Goal: Information Seeking & Learning: Learn about a topic

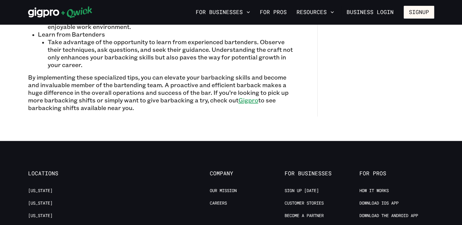
scroll to position [672, 0]
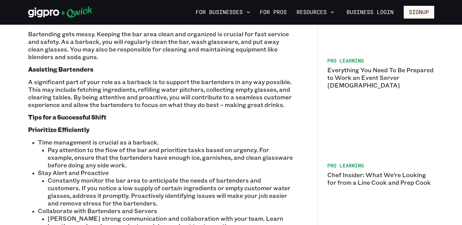
scroll to position [458, 0]
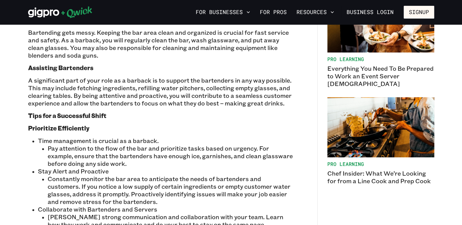
click at [268, 190] on p "Constantly monitor the bar area to anticipate the needs of bartenders and custo…" at bounding box center [170, 190] width 245 height 31
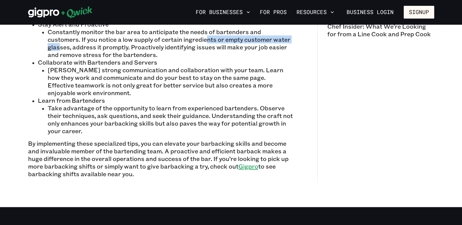
scroll to position [611, 0]
